Goal: Information Seeking & Learning: Learn about a topic

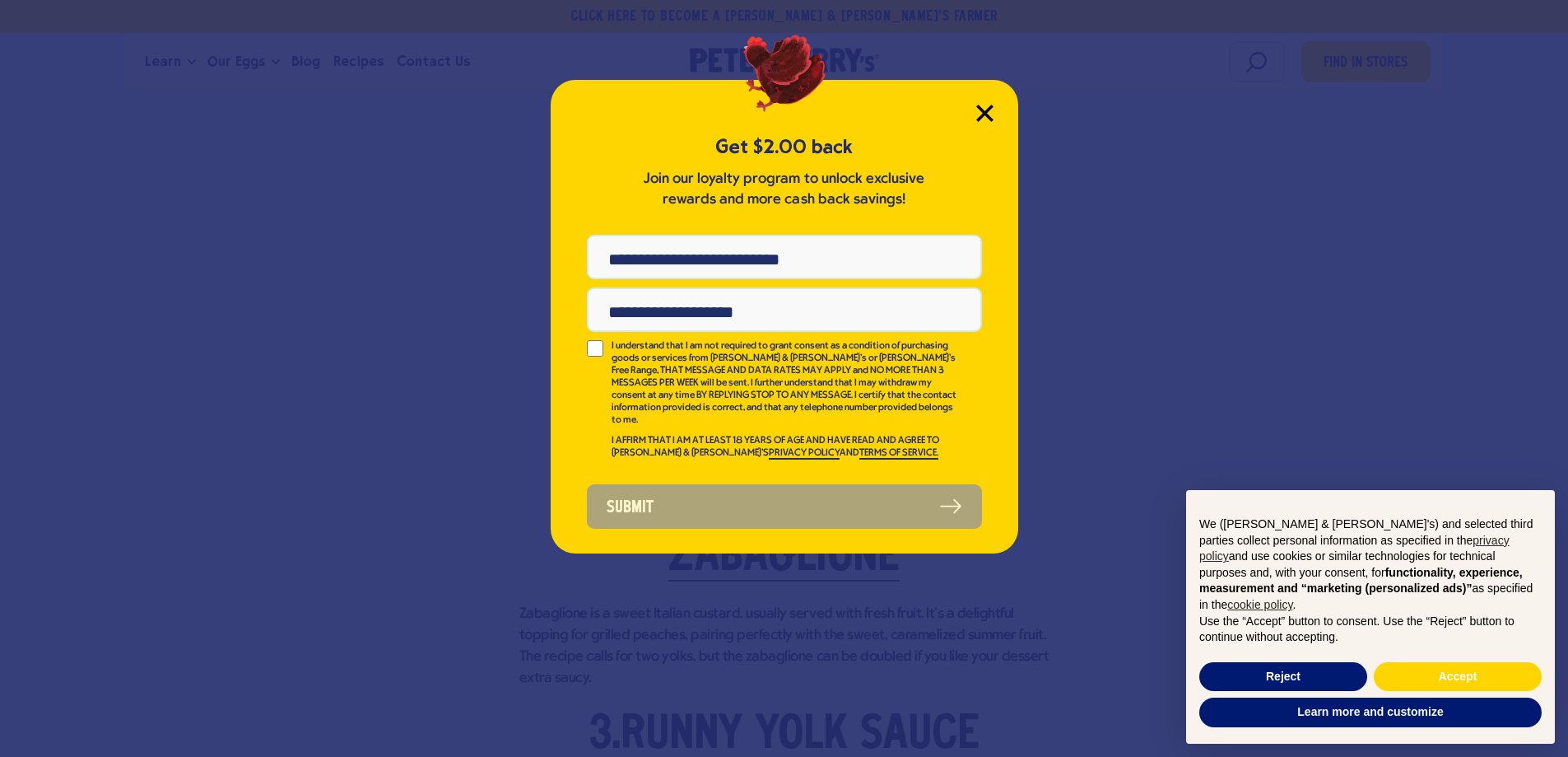
click at [979, 115] on icon "Close Modal" at bounding box center [984, 113] width 17 height 17
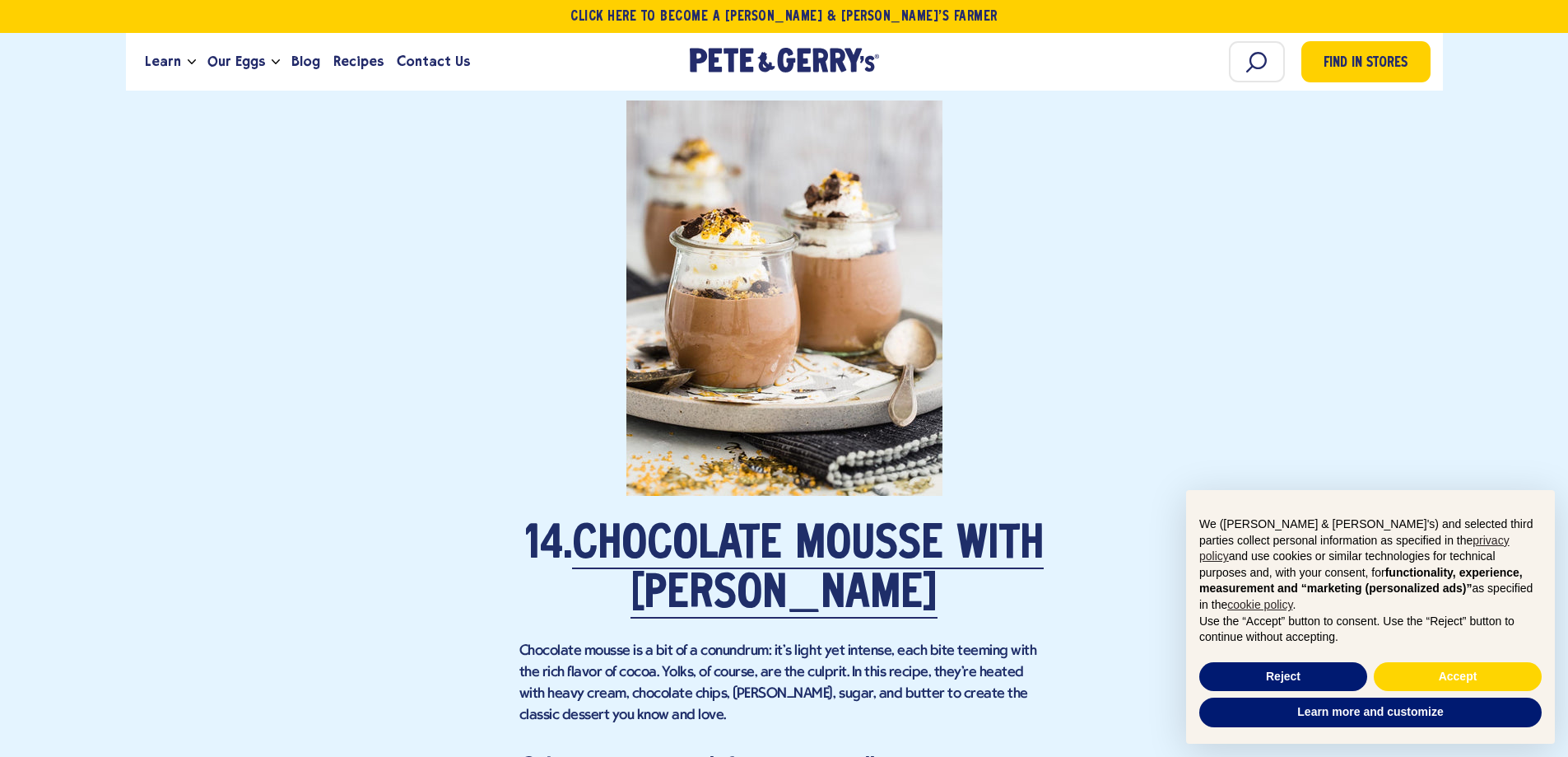
scroll to position [9216, 0]
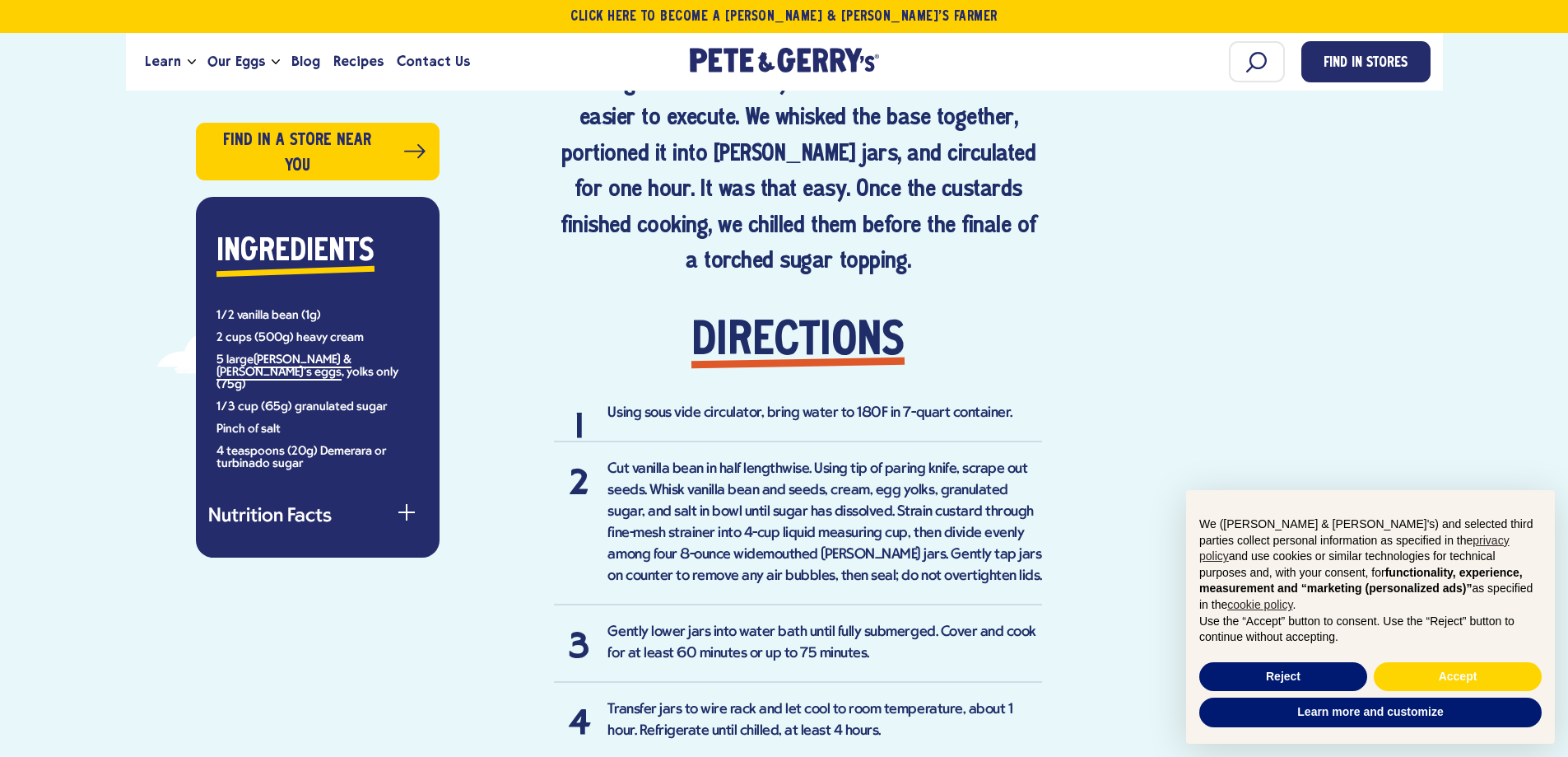
scroll to position [1070, 0]
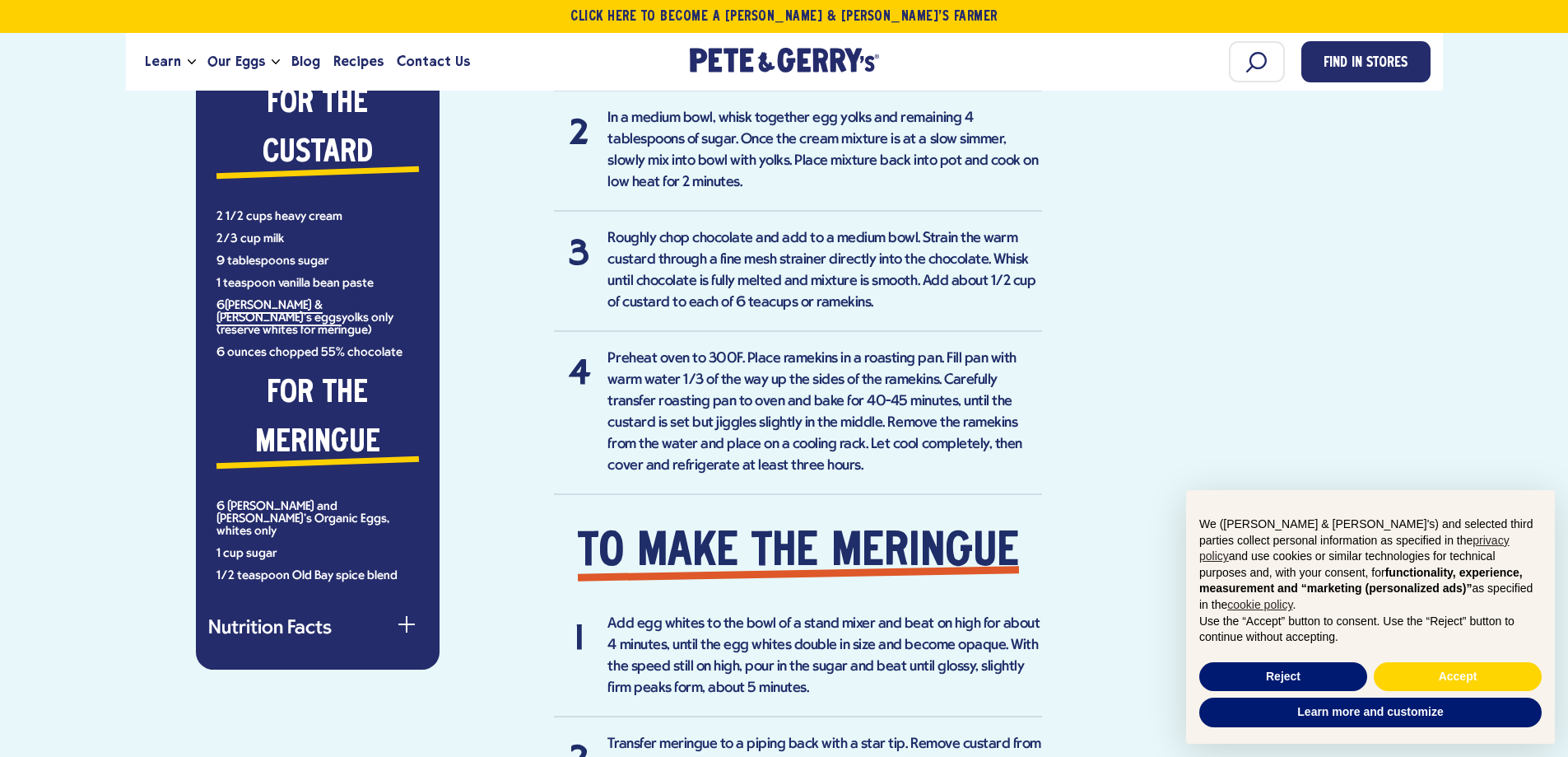
scroll to position [1317, 0]
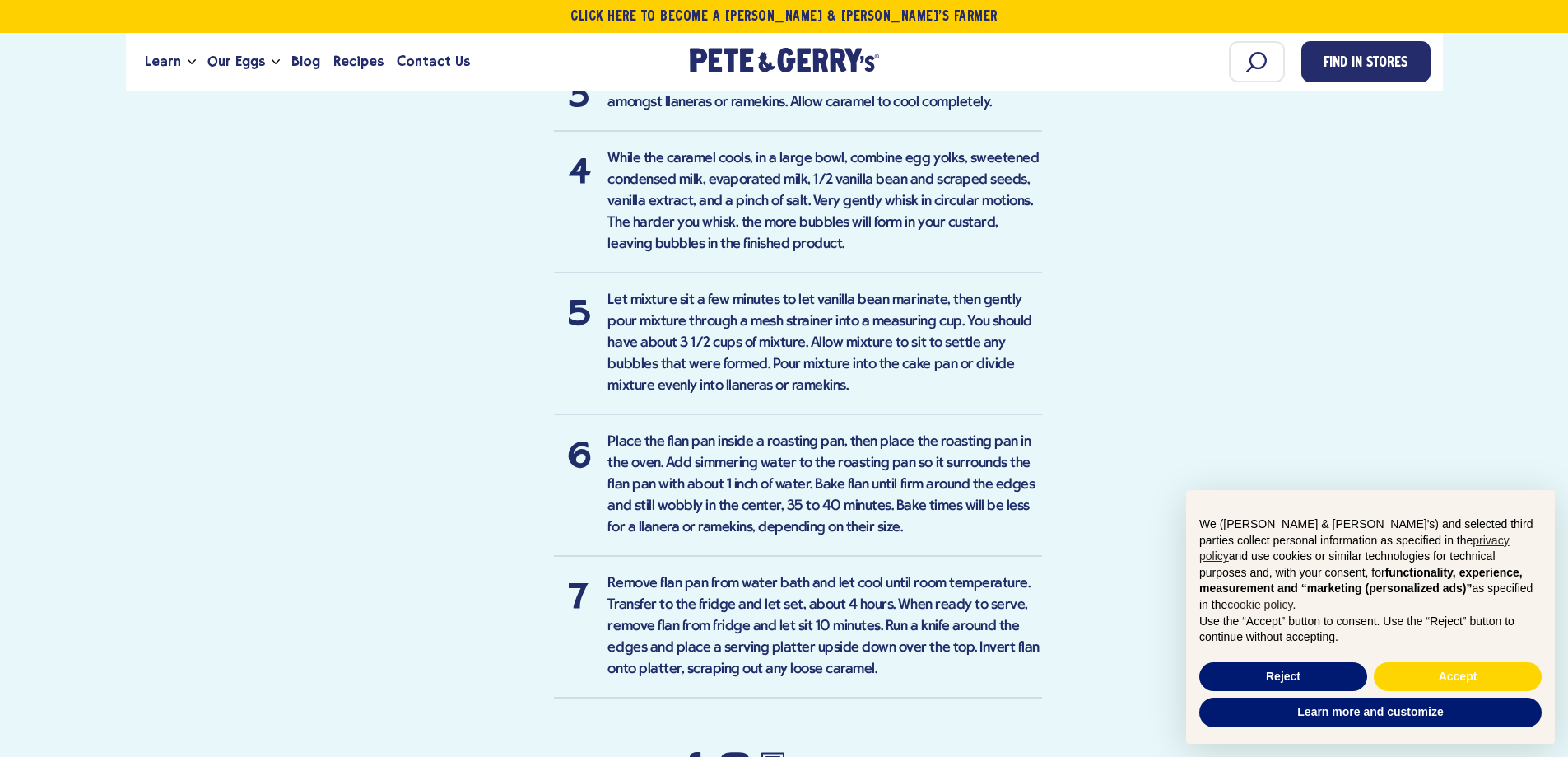
scroll to position [1729, 0]
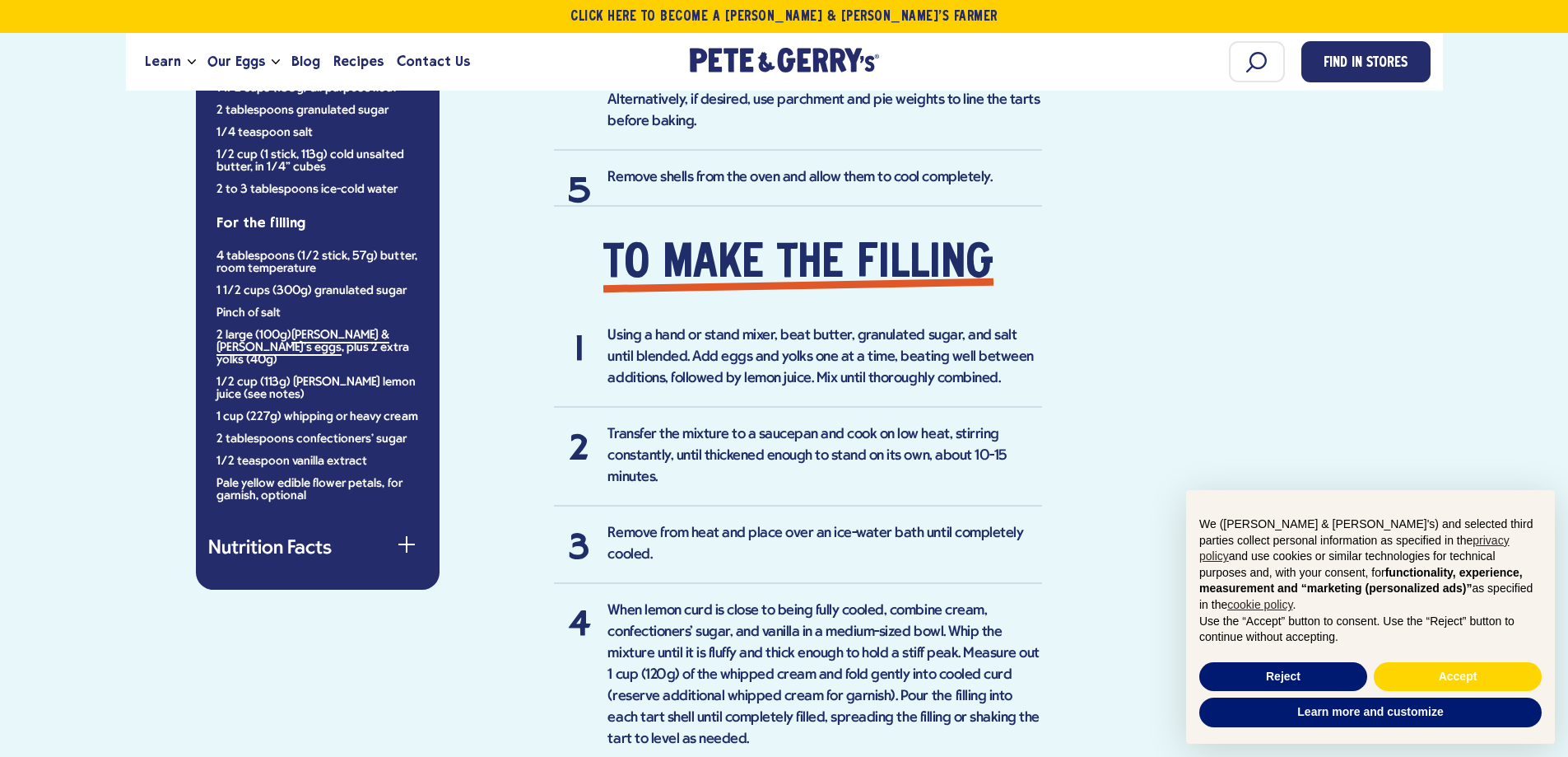
scroll to position [1482, 0]
